Goal: Task Accomplishment & Management: Complete application form

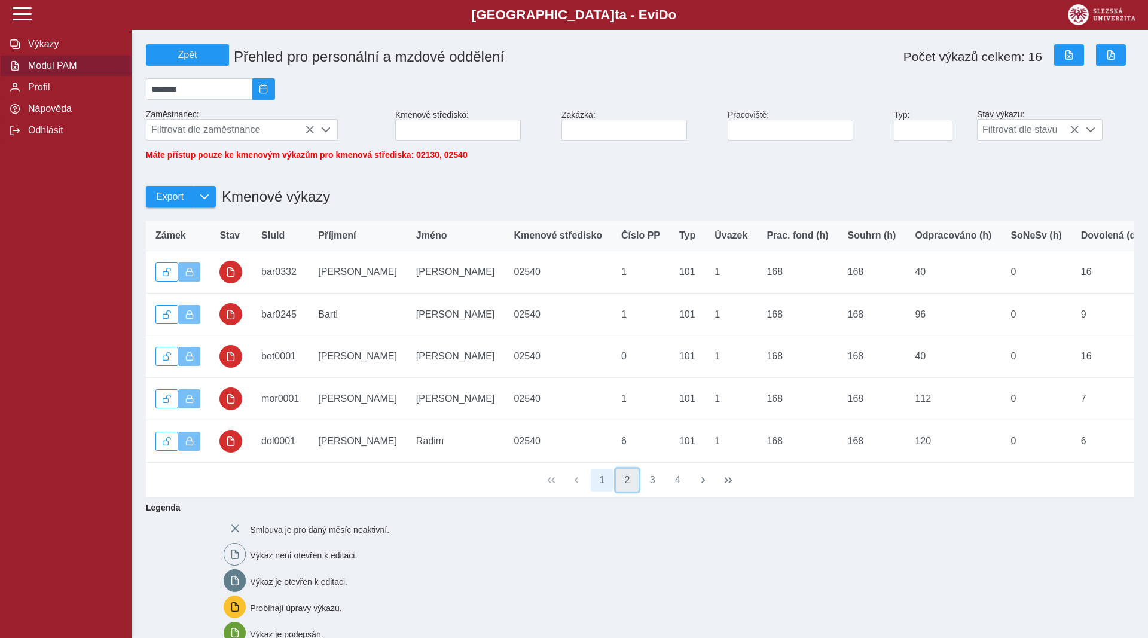
click at [625, 486] on button "2" at bounding box center [627, 480] width 23 height 23
click at [654, 489] on button "3" at bounding box center [652, 480] width 23 height 23
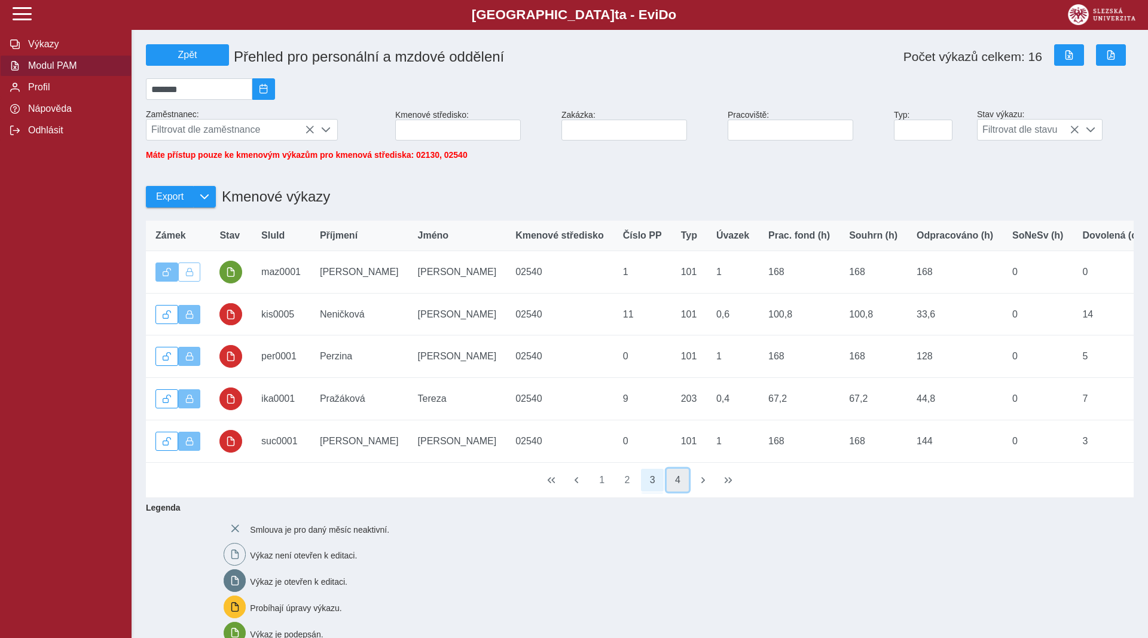
click at [676, 491] on button "4" at bounding box center [678, 480] width 23 height 23
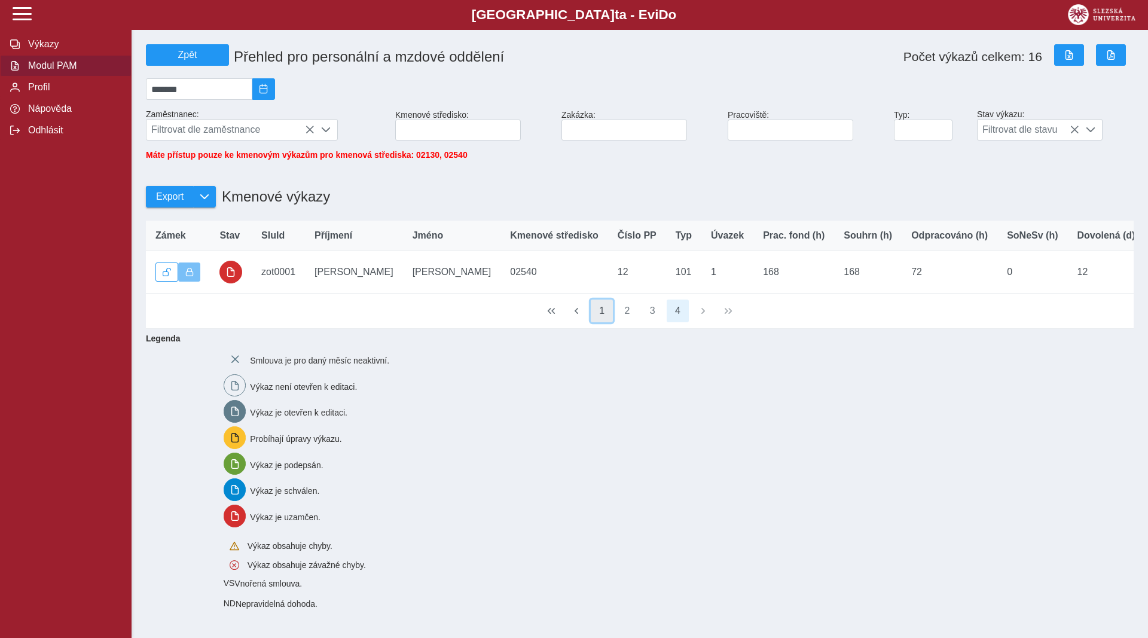
click at [599, 322] on button "1" at bounding box center [602, 311] width 23 height 23
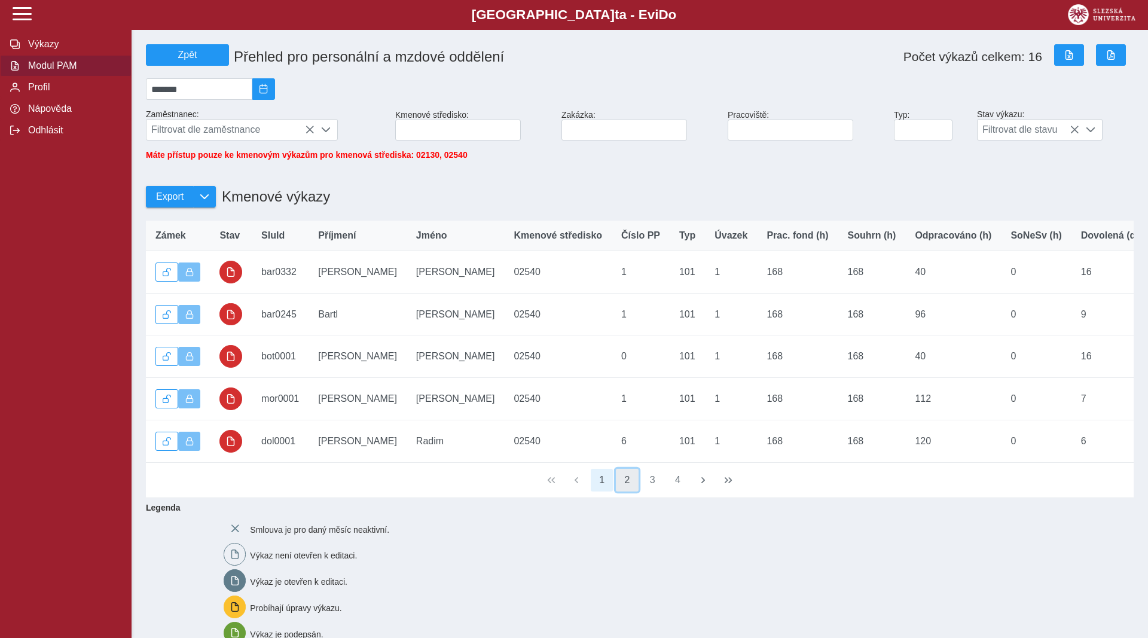
click at [629, 489] on button "2" at bounding box center [627, 480] width 23 height 23
click at [657, 488] on button "3" at bounding box center [652, 480] width 23 height 23
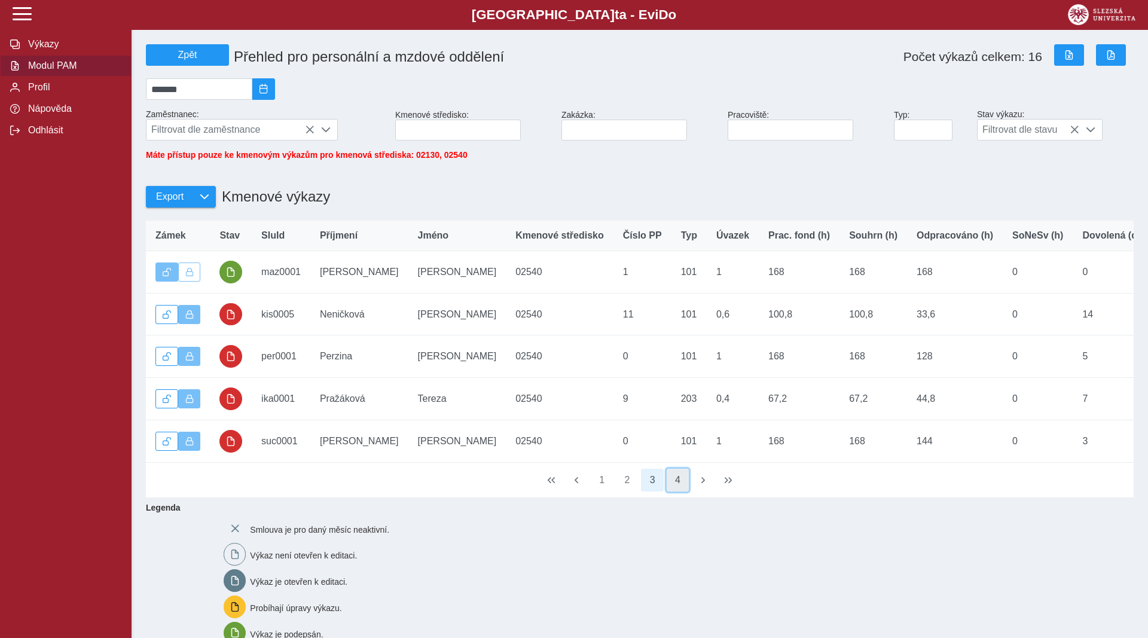
click at [675, 489] on button "4" at bounding box center [678, 480] width 23 height 23
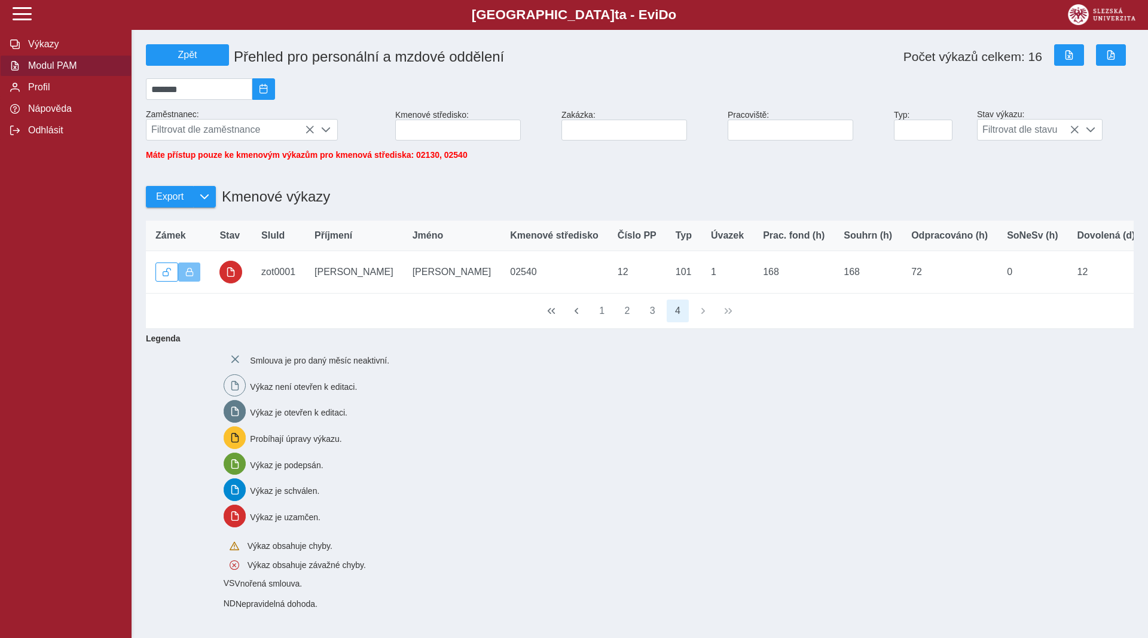
click at [48, 71] on span "Modul PAM" at bounding box center [73, 65] width 97 height 11
click at [45, 93] on span "Profil" at bounding box center [73, 87] width 97 height 11
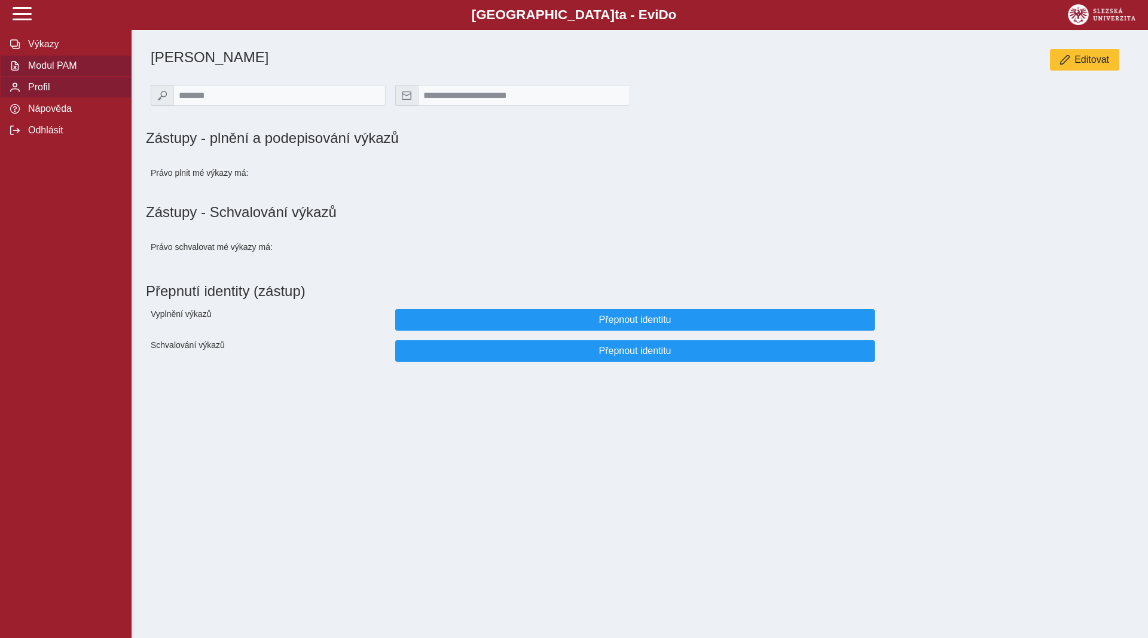
click at [53, 71] on span "Modul PAM" at bounding box center [73, 65] width 97 height 11
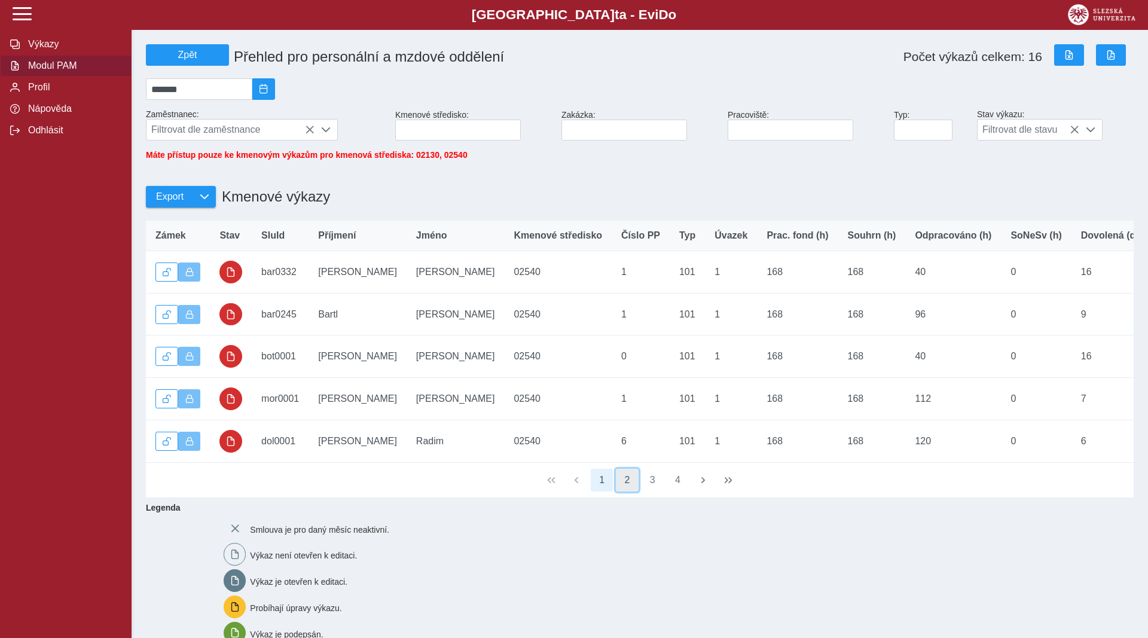
click at [627, 483] on button "2" at bounding box center [627, 480] width 23 height 23
click at [599, 489] on button "1" at bounding box center [602, 480] width 23 height 23
click at [41, 50] on span "Výkazy" at bounding box center [73, 44] width 97 height 11
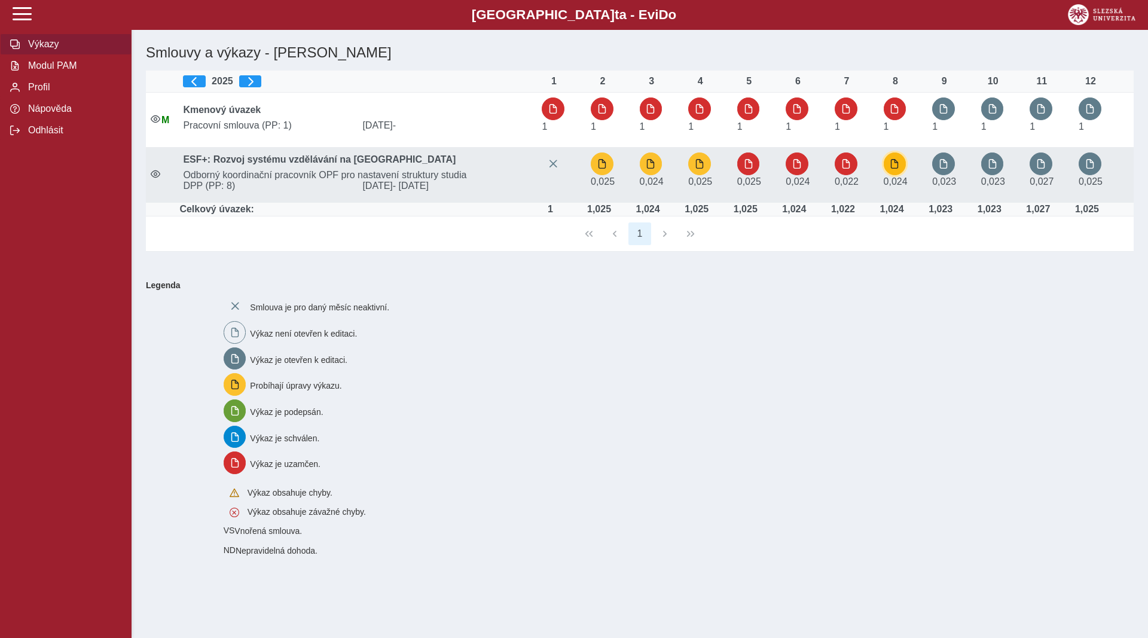
click at [903, 169] on button "button" at bounding box center [895, 163] width 23 height 23
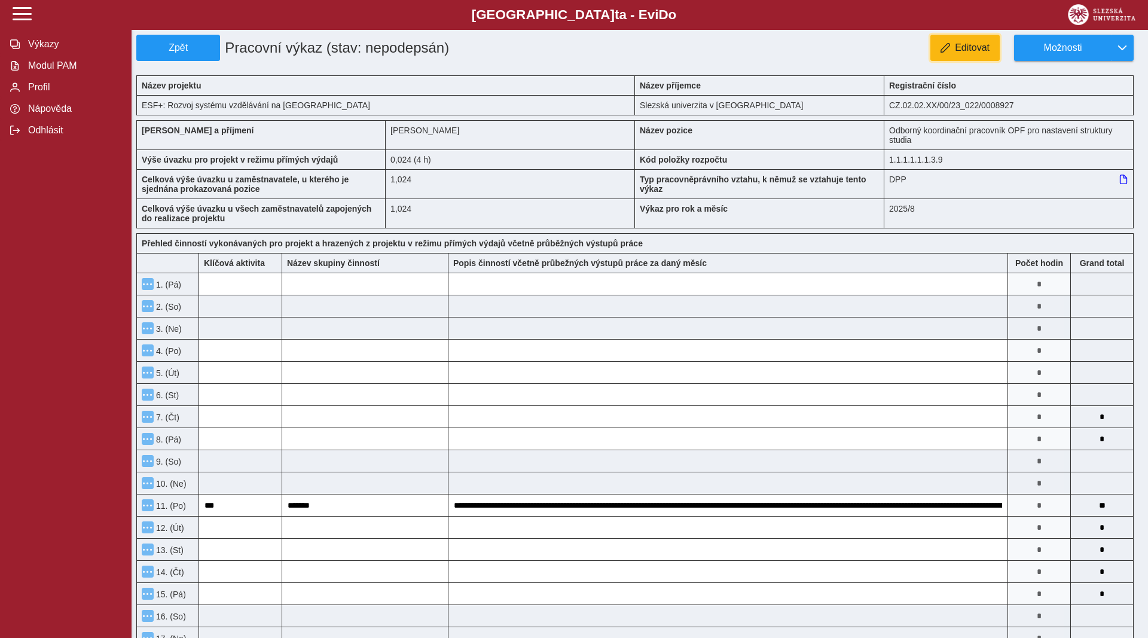
click at [979, 45] on span "Editovat" at bounding box center [972, 47] width 35 height 11
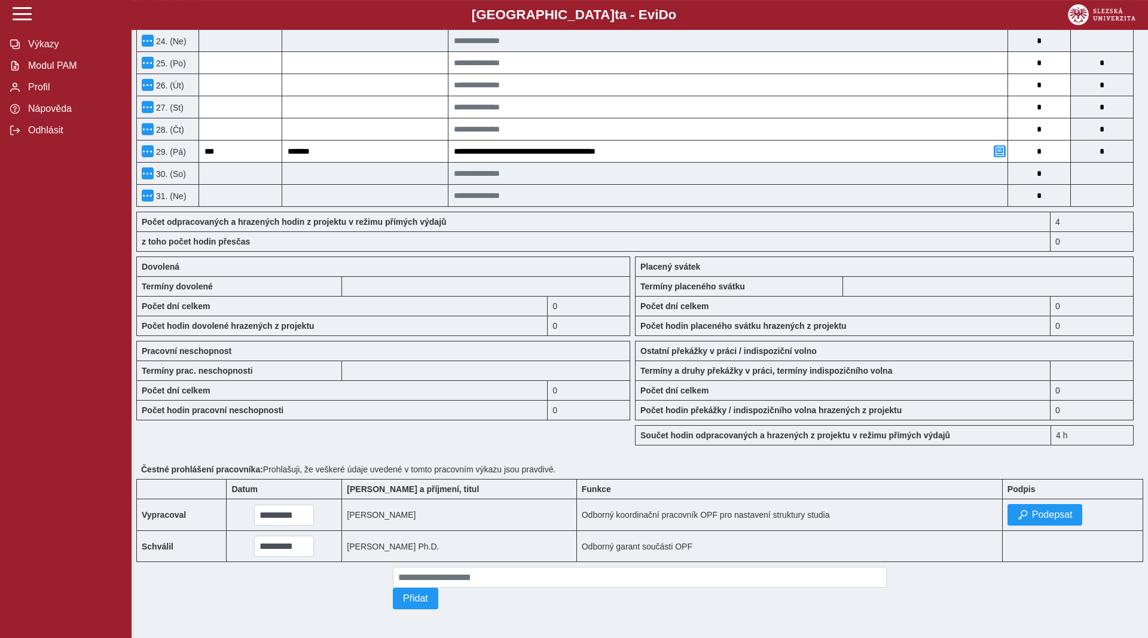
scroll to position [863, 0]
click at [1040, 509] on span "Podepsat" at bounding box center [1052, 514] width 41 height 11
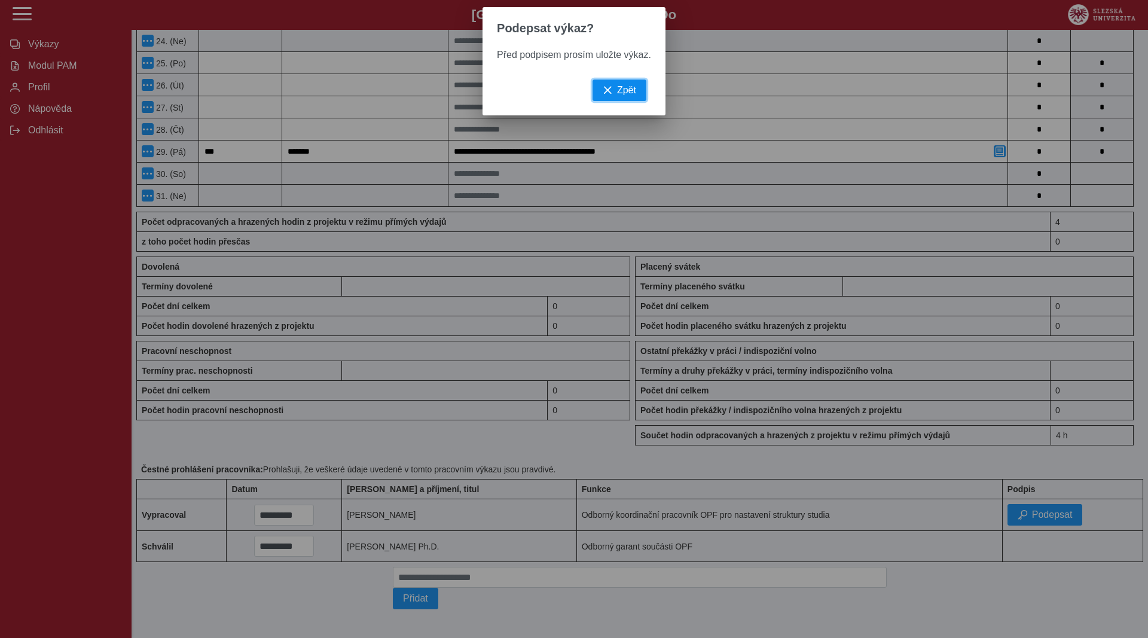
click at [612, 97] on button "Zpět" at bounding box center [620, 91] width 54 height 22
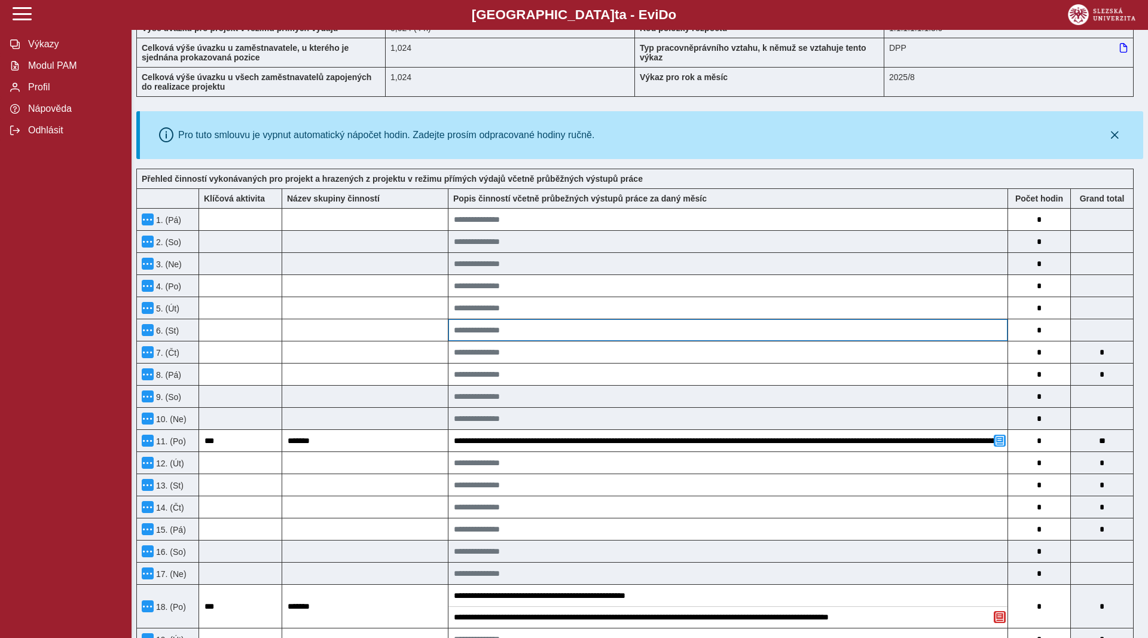
scroll to position [0, 0]
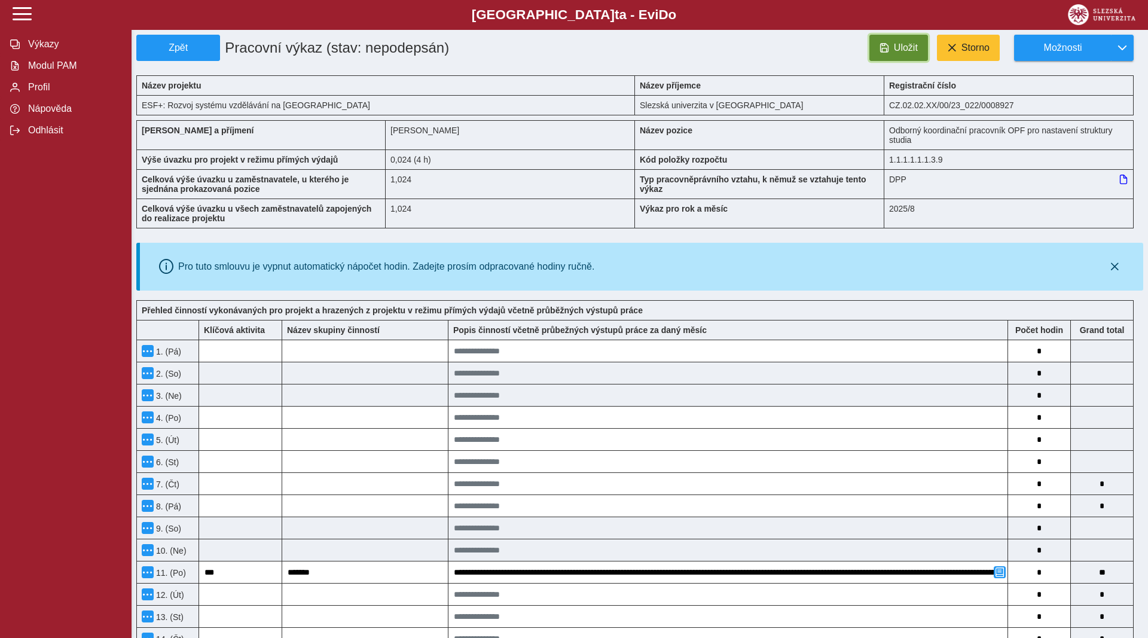
click at [906, 48] on span "Uložit" at bounding box center [906, 47] width 24 height 11
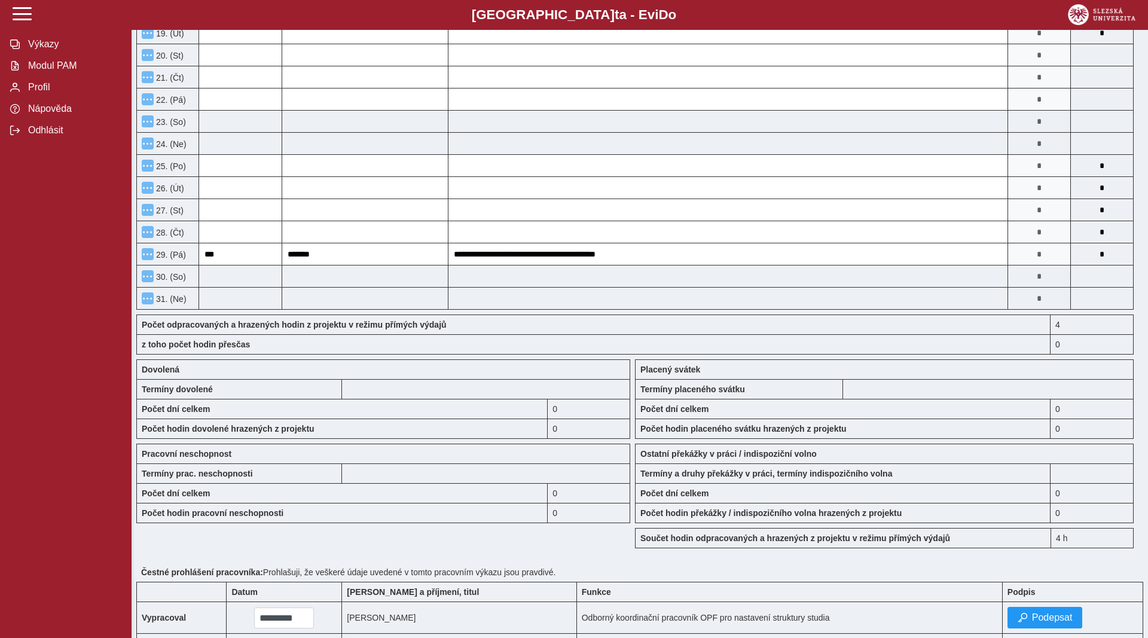
scroll to position [796, 0]
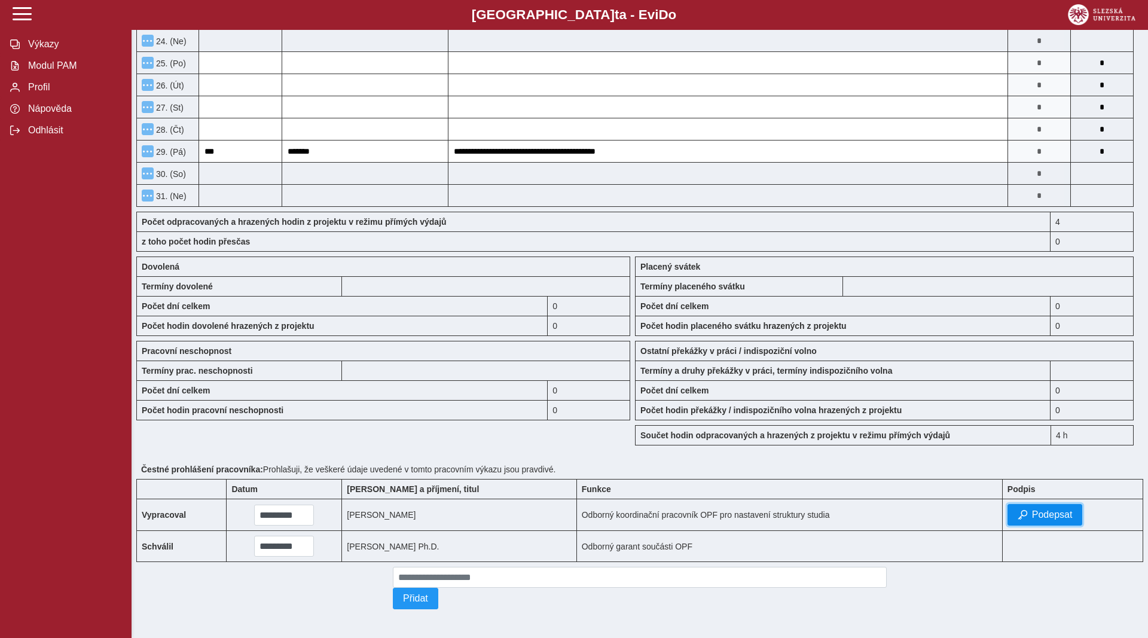
click at [1028, 504] on button "Podepsat" at bounding box center [1045, 515] width 75 height 22
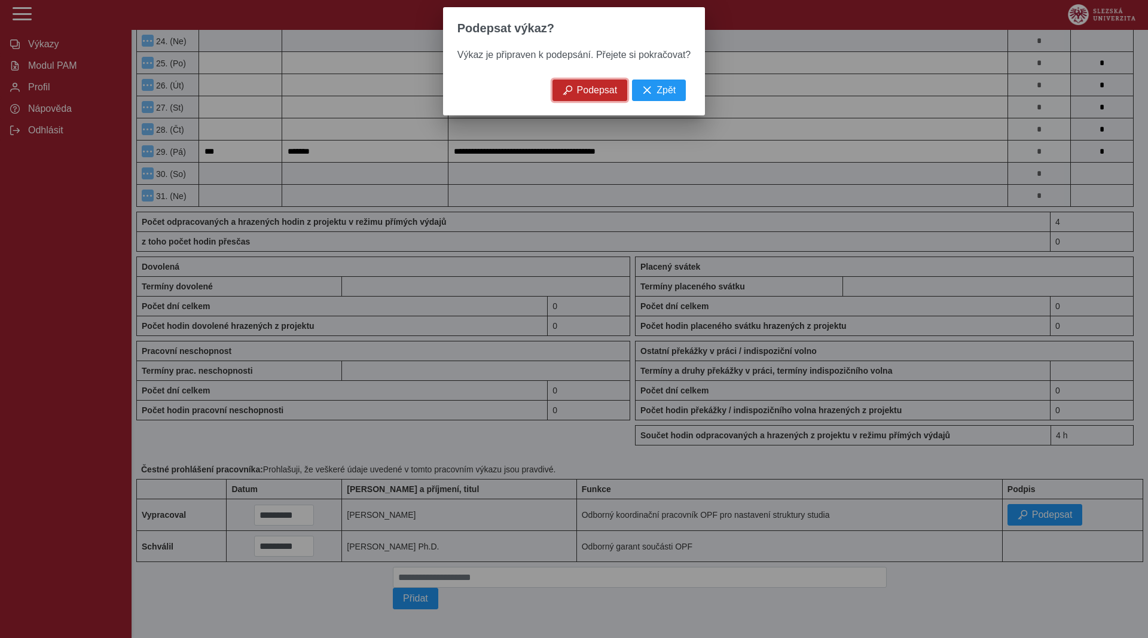
click at [610, 90] on span "Podepsat" at bounding box center [597, 90] width 41 height 11
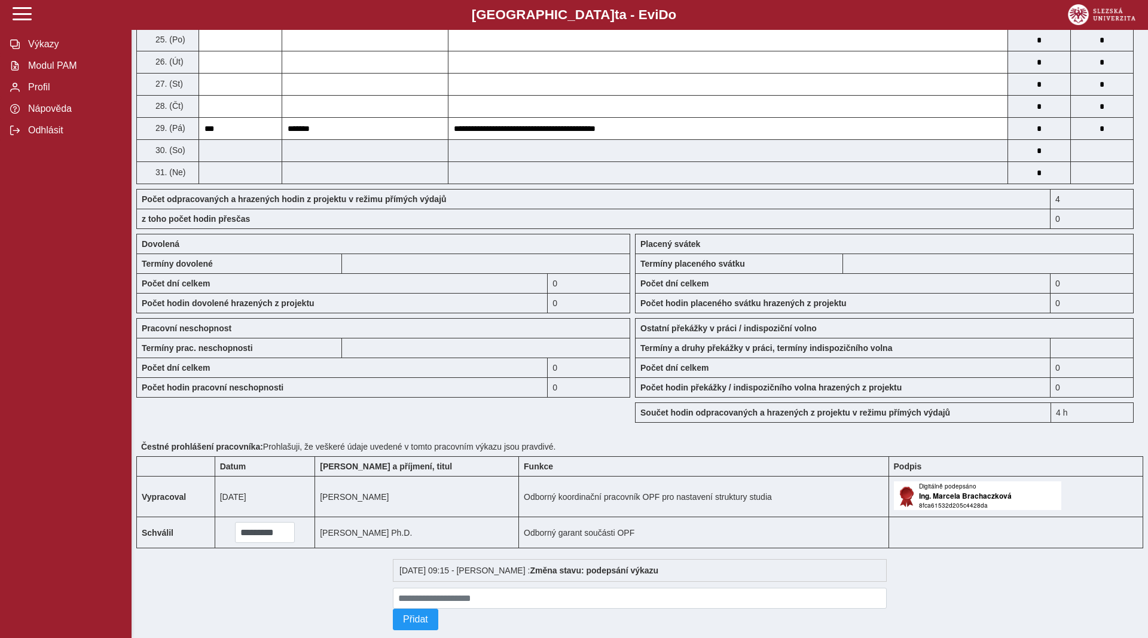
scroll to position [795, 0]
click at [54, 50] on span "Výkazy" at bounding box center [73, 44] width 97 height 11
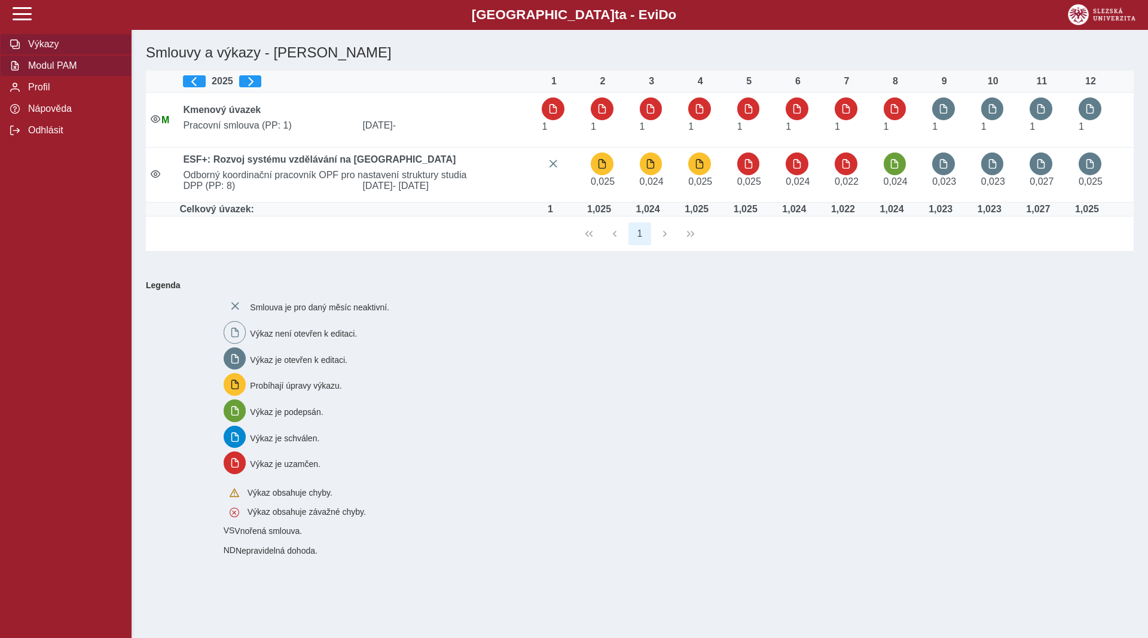
click at [50, 71] on span "Modul PAM" at bounding box center [73, 65] width 97 height 11
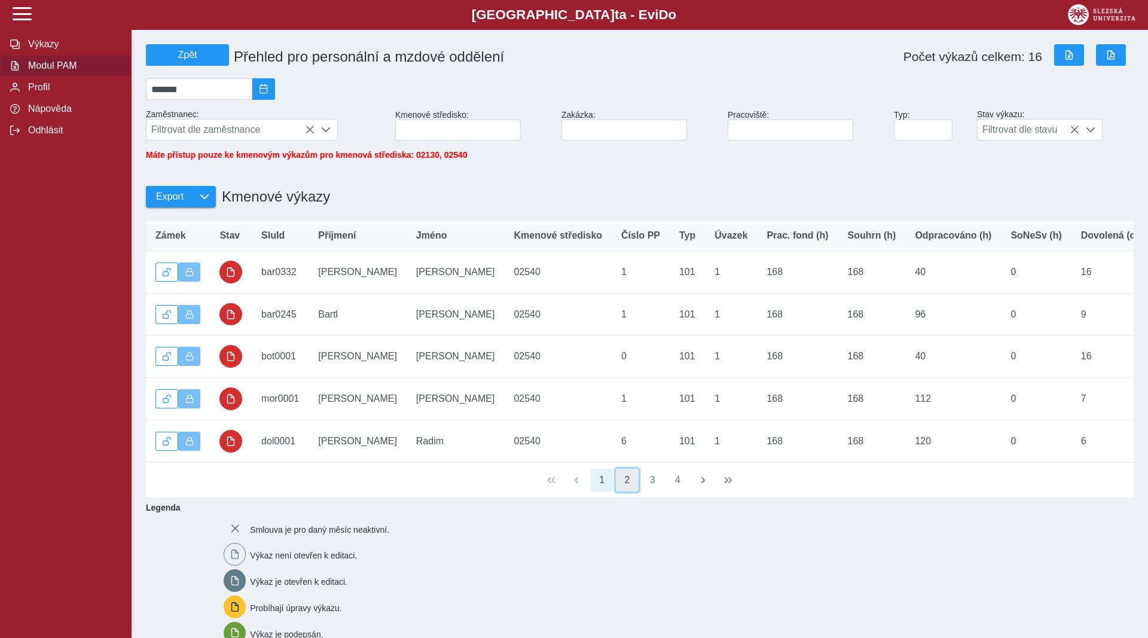
click at [633, 486] on button "2" at bounding box center [627, 480] width 23 height 23
click at [655, 487] on button "3" at bounding box center [652, 480] width 23 height 23
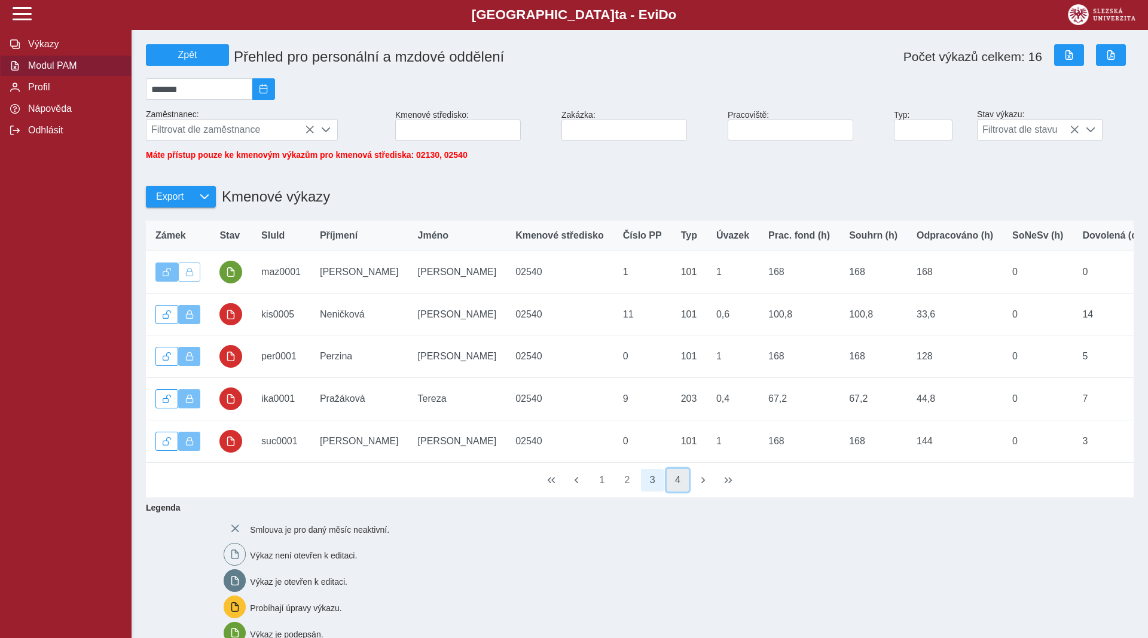
click at [678, 487] on button "4" at bounding box center [678, 480] width 23 height 23
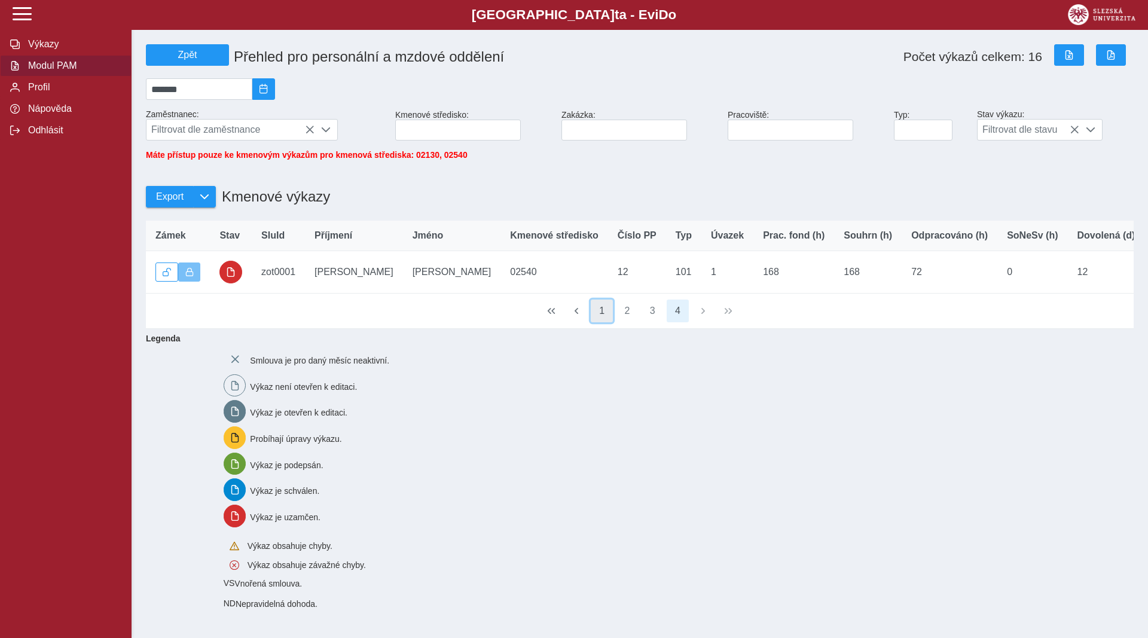
click at [606, 322] on button "1" at bounding box center [602, 311] width 23 height 23
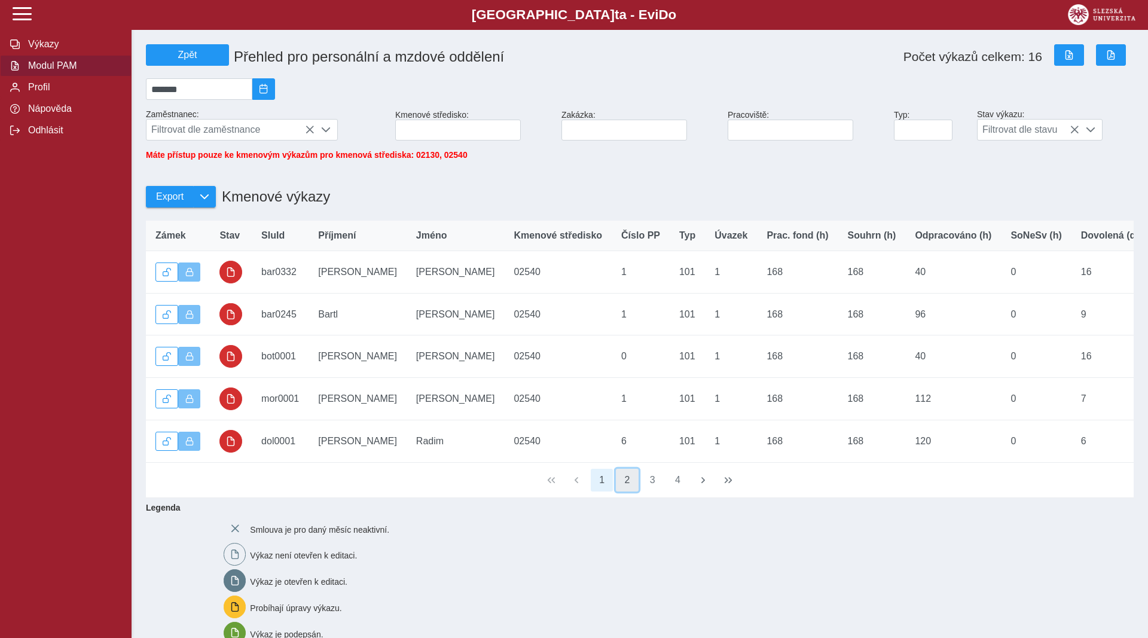
click at [627, 484] on button "2" at bounding box center [627, 480] width 23 height 23
click at [33, 93] on span "Profil" at bounding box center [73, 87] width 97 height 11
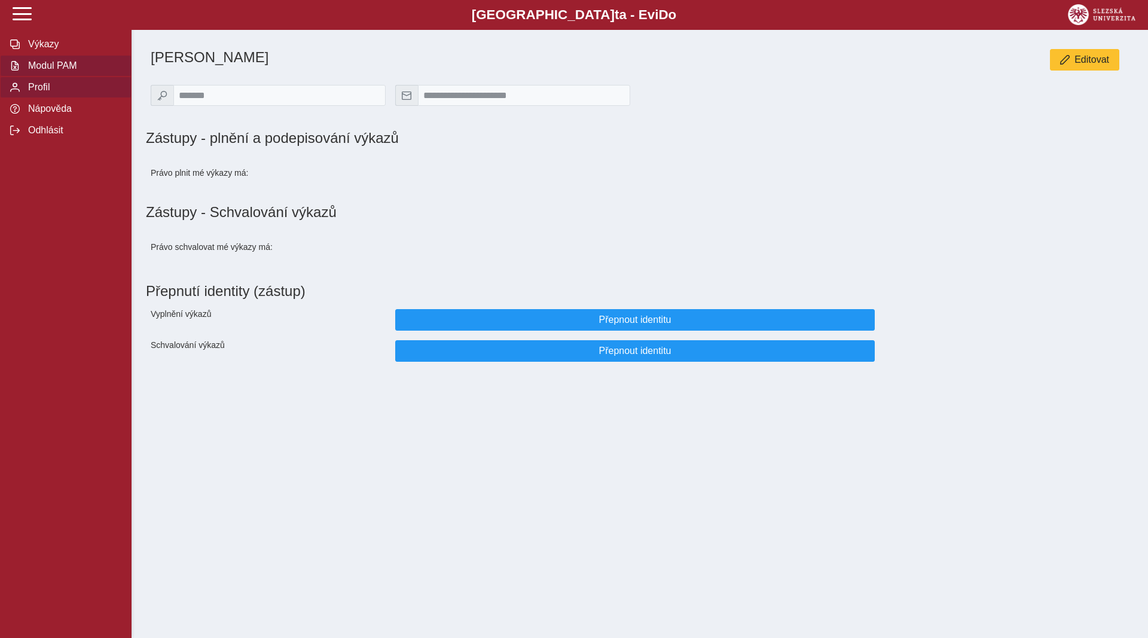
click at [38, 71] on span "Modul PAM" at bounding box center [73, 65] width 97 height 11
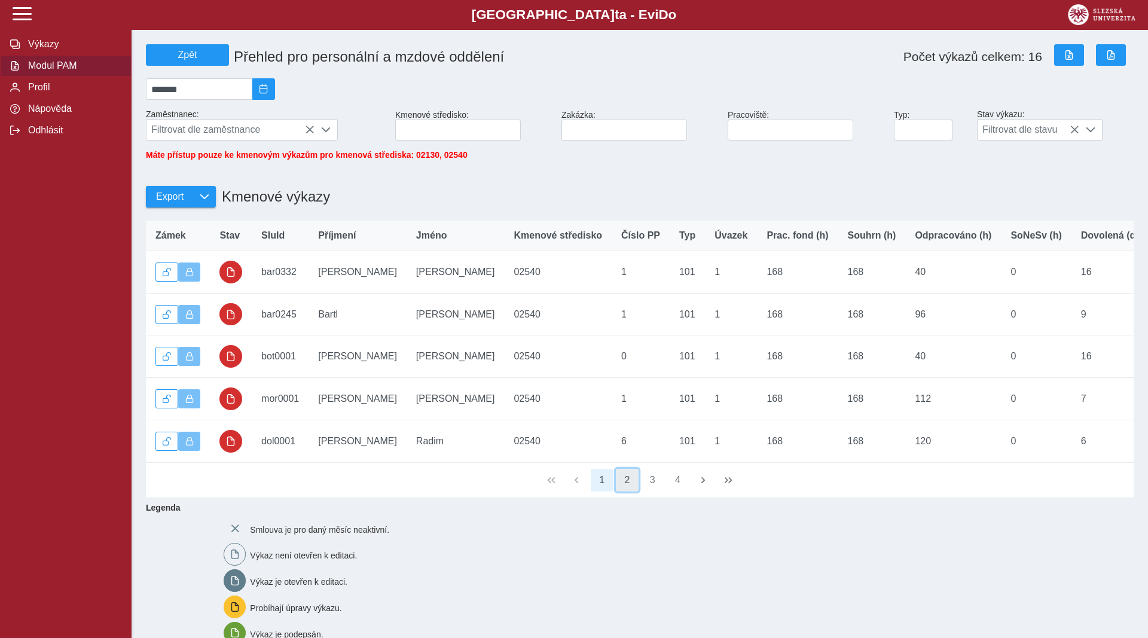
click at [630, 490] on button "2" at bounding box center [627, 480] width 23 height 23
click at [652, 487] on button "3" at bounding box center [652, 480] width 23 height 23
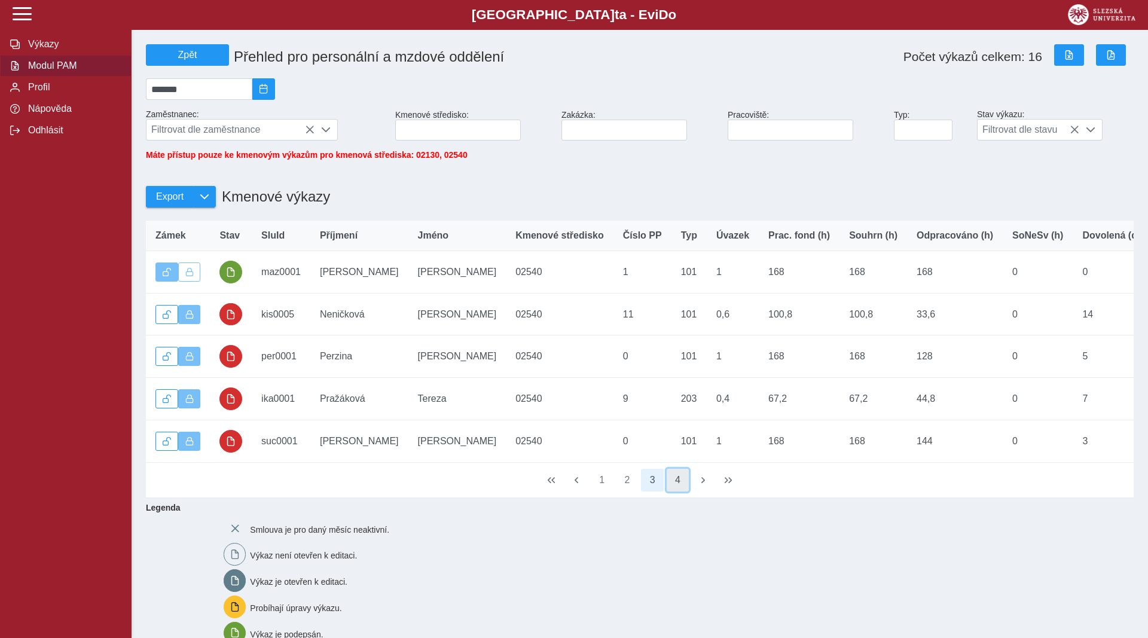
click at [677, 487] on button "4" at bounding box center [678, 480] width 23 height 23
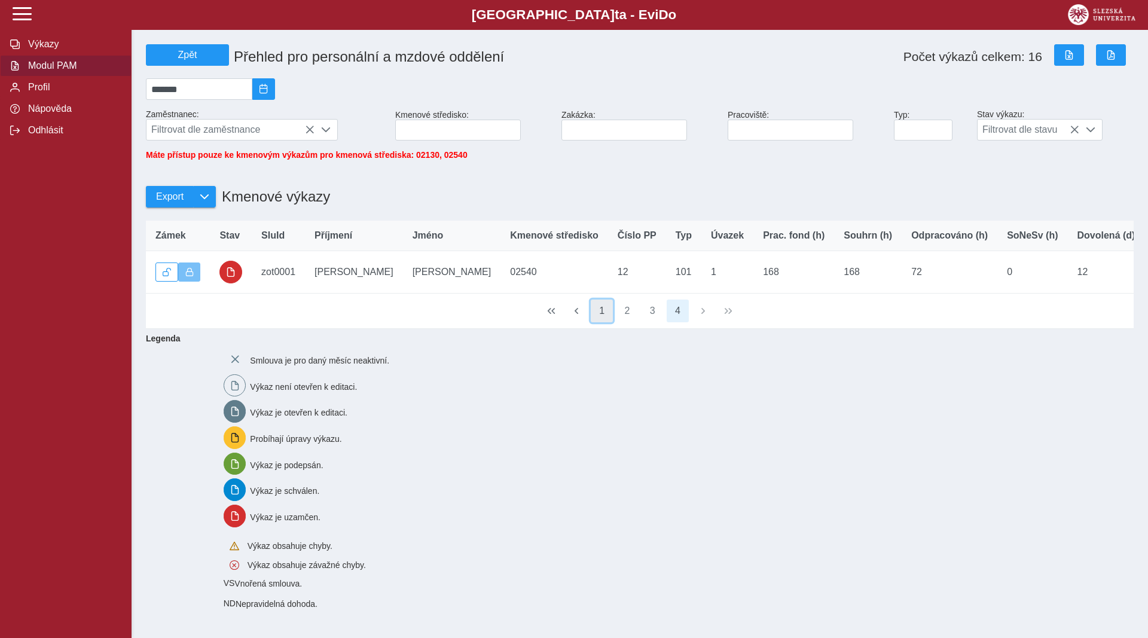
click at [602, 319] on button "1" at bounding box center [602, 311] width 23 height 23
